Goal: Browse casually

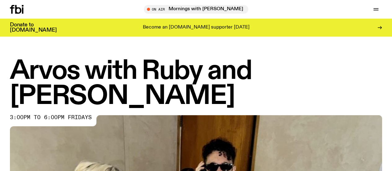
scroll to position [2, 0]
